Goal: Information Seeking & Learning: Understand process/instructions

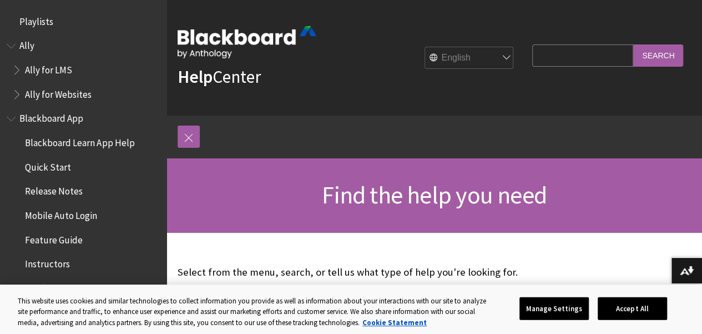
click at [532, 58] on input "Search Query" at bounding box center [582, 55] width 101 height 22
type input "submitting word doc using mac"
click at [633, 44] on input "Search" at bounding box center [658, 55] width 50 height 22
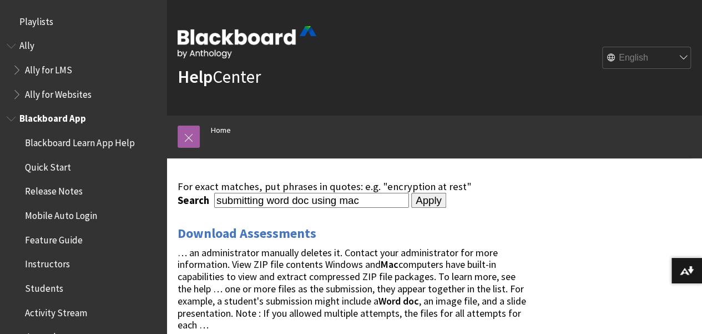
click at [44, 282] on span "Students" at bounding box center [44, 286] width 38 height 15
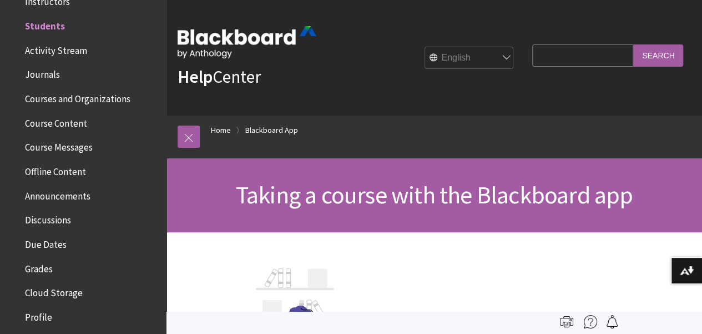
click at [542, 59] on input "Search Query" at bounding box center [582, 55] width 101 height 22
type input "how to attach word documents from 365 using mac"
click at [633, 44] on input "Search" at bounding box center [658, 55] width 50 height 22
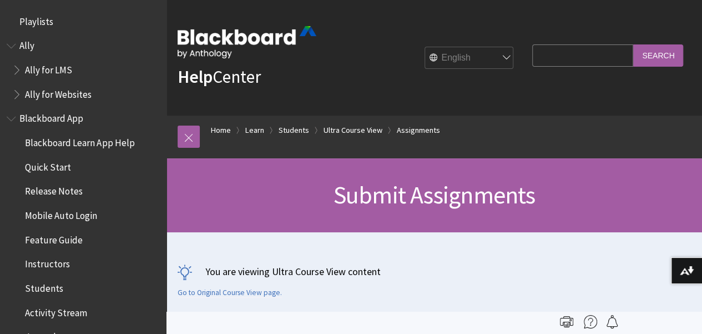
scroll to position [1531, 0]
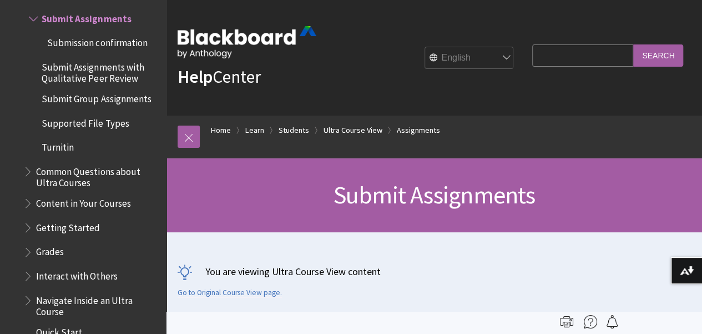
click at [554, 57] on input "Search Query" at bounding box center [582, 55] width 101 height 22
type input "using mac computer, how to submit a word document using 365"
click at [633, 44] on input "Search" at bounding box center [658, 55] width 50 height 22
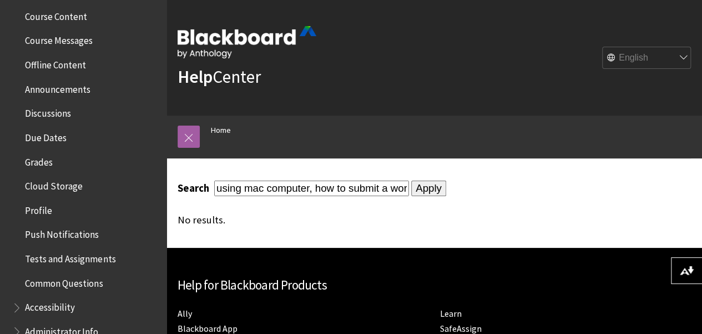
scroll to position [367, 0]
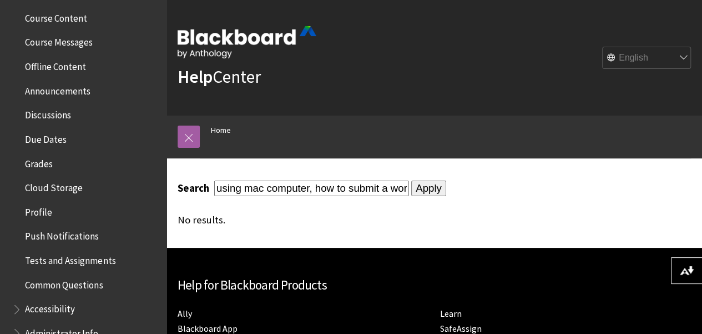
click at [90, 256] on span "Tests and Assignments" at bounding box center [70, 258] width 90 height 15
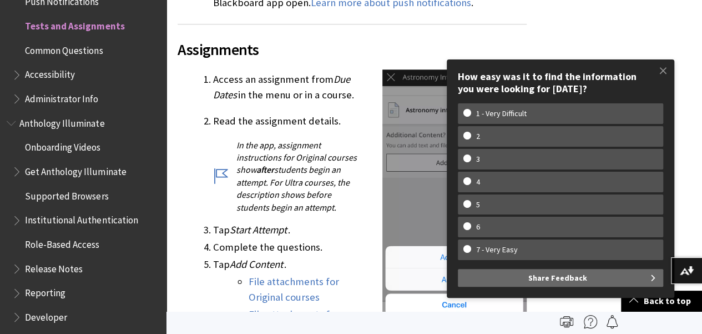
scroll to position [558, 0]
click at [666, 70] on span at bounding box center [662, 70] width 23 height 23
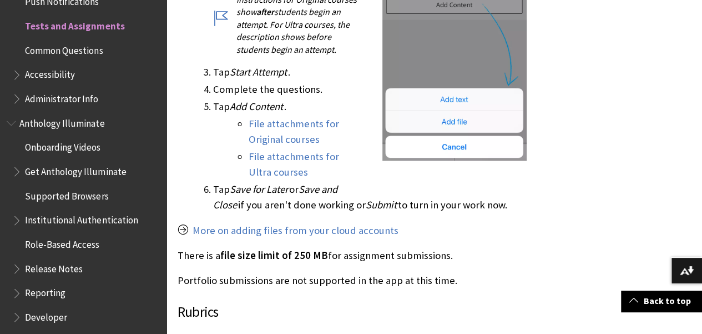
scroll to position [723, 0]
